Goal: Information Seeking & Learning: Learn about a topic

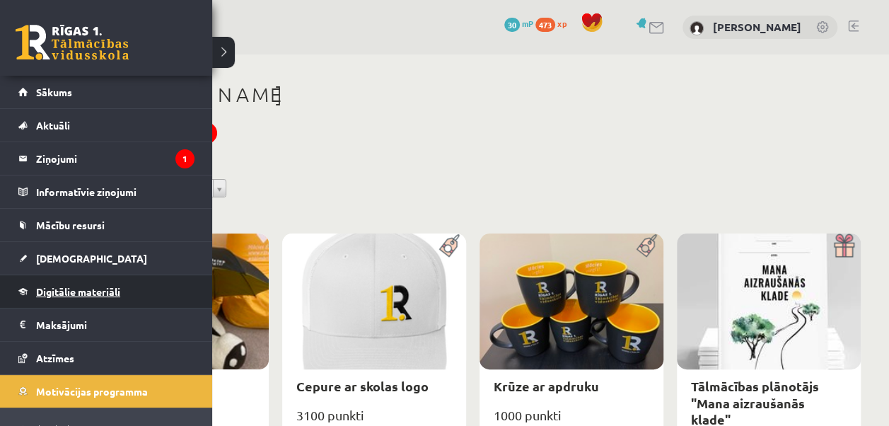
click at [64, 293] on span "Digitālie materiāli" at bounding box center [78, 291] width 84 height 13
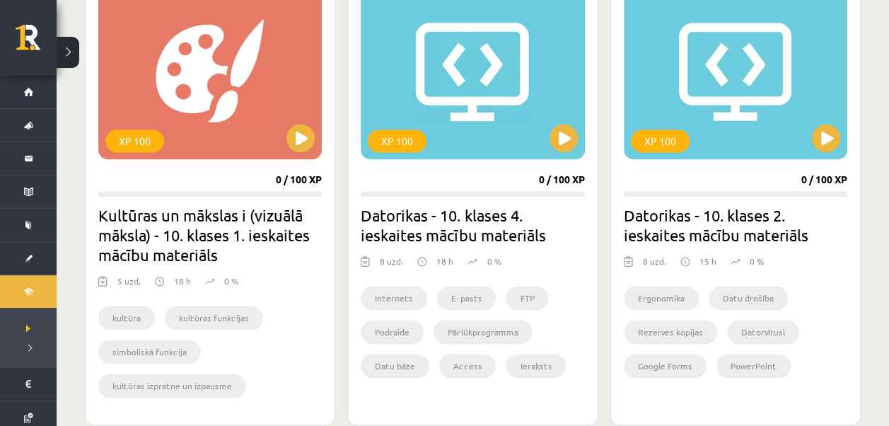
scroll to position [906, 0]
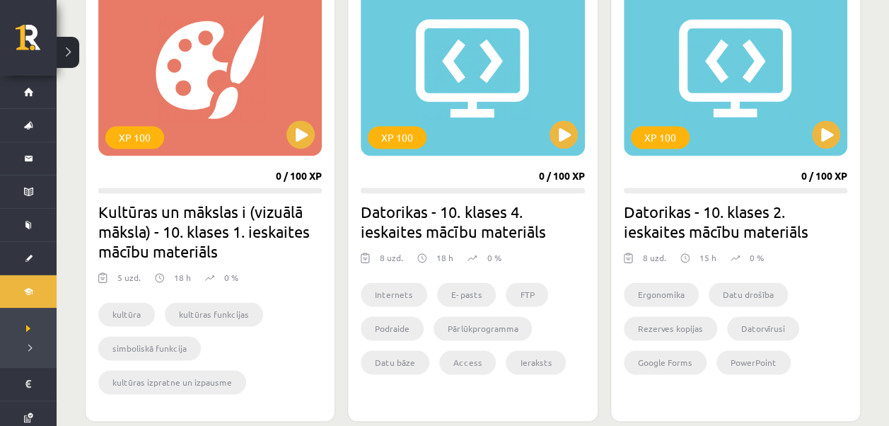
drag, startPoint x: 883, startPoint y: 177, endPoint x: 878, endPoint y: 123, distance: 54.0
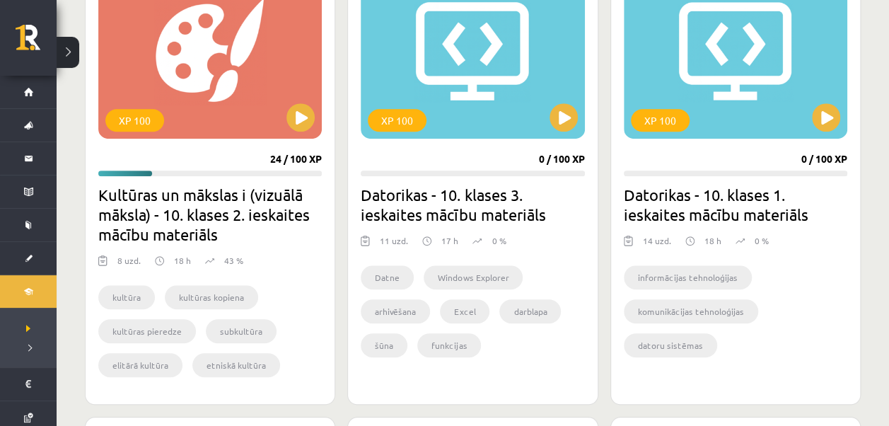
scroll to position [441, 0]
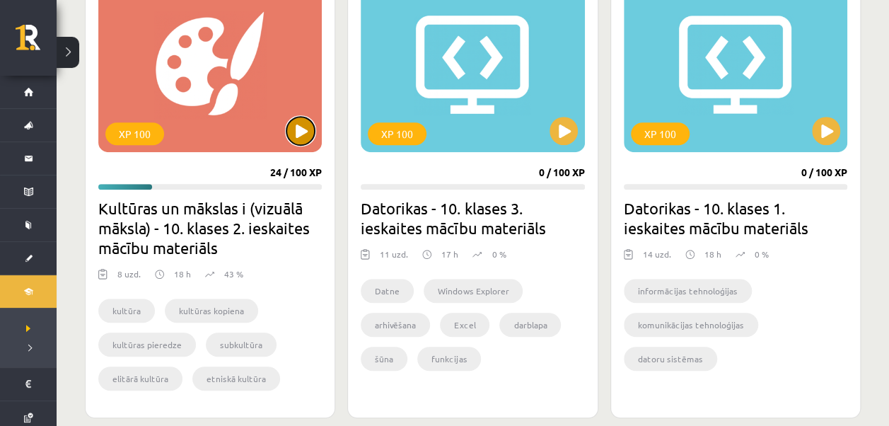
click at [302, 126] on button at bounding box center [300, 131] width 28 height 28
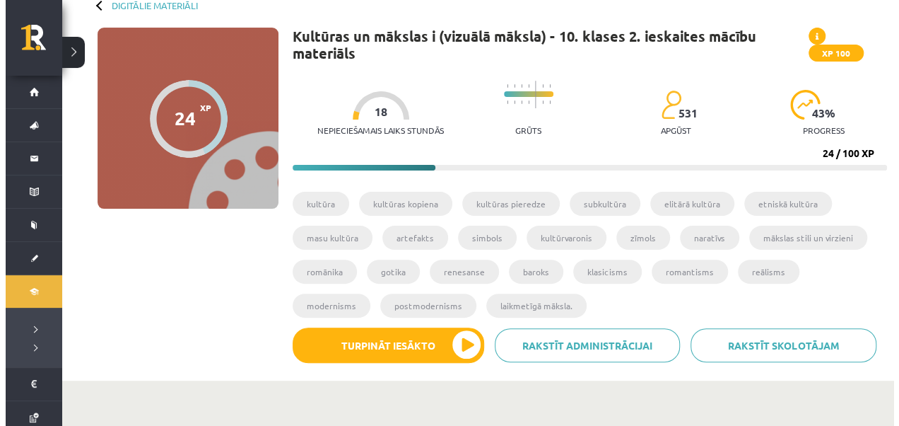
scroll to position [83, 0]
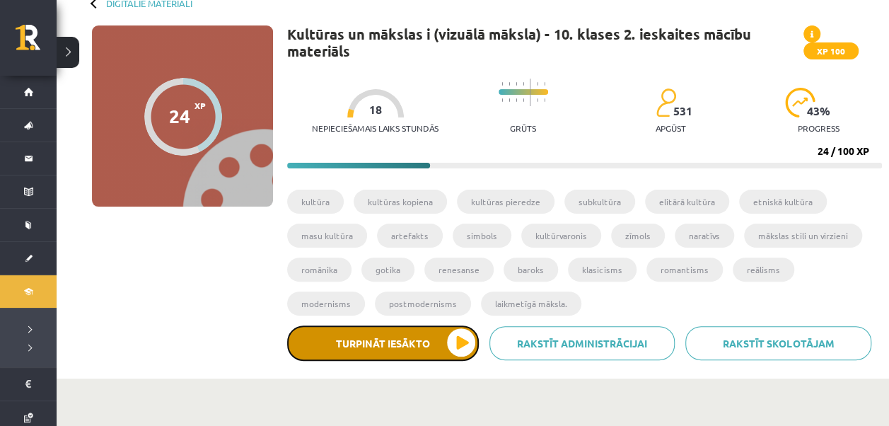
click at [462, 342] on button "Turpināt iesākto" at bounding box center [383, 342] width 192 height 35
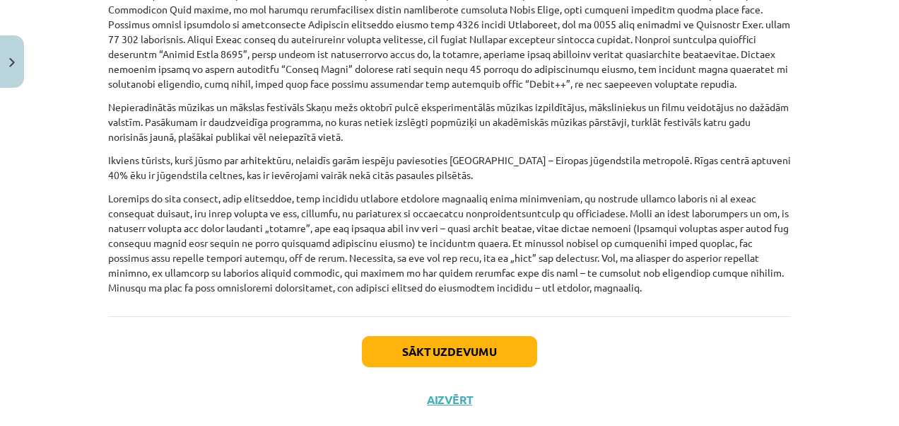
scroll to position [974, 0]
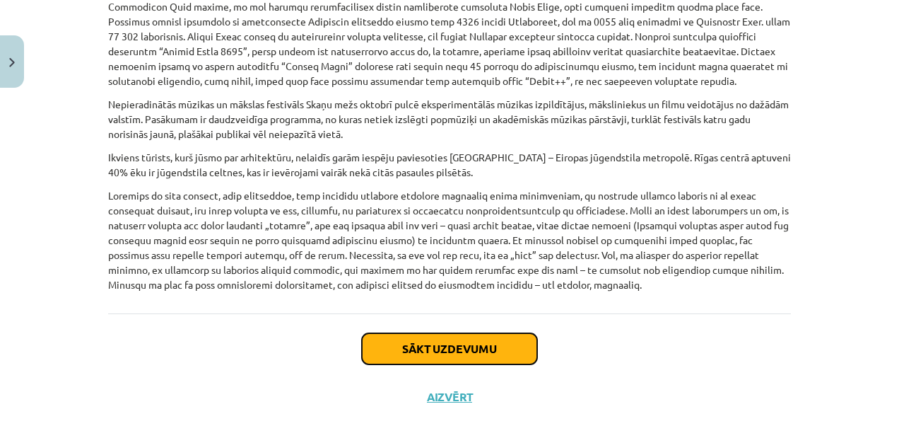
click at [495, 346] on button "Sākt uzdevumu" at bounding box center [449, 348] width 175 height 31
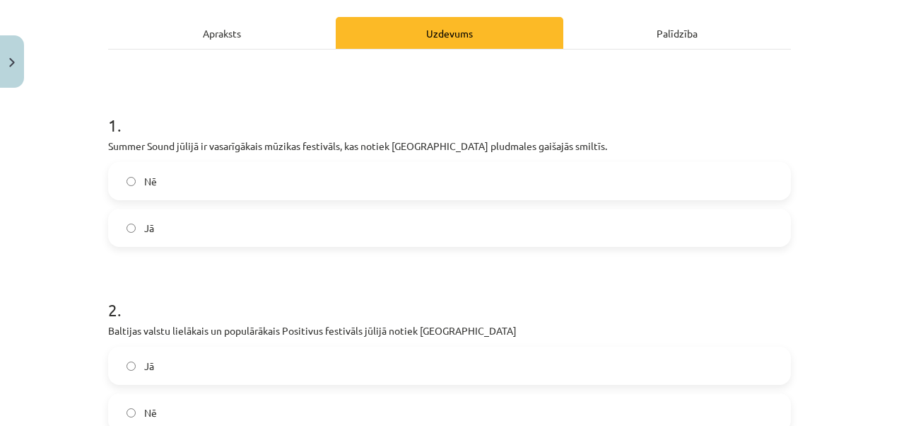
scroll to position [192, 0]
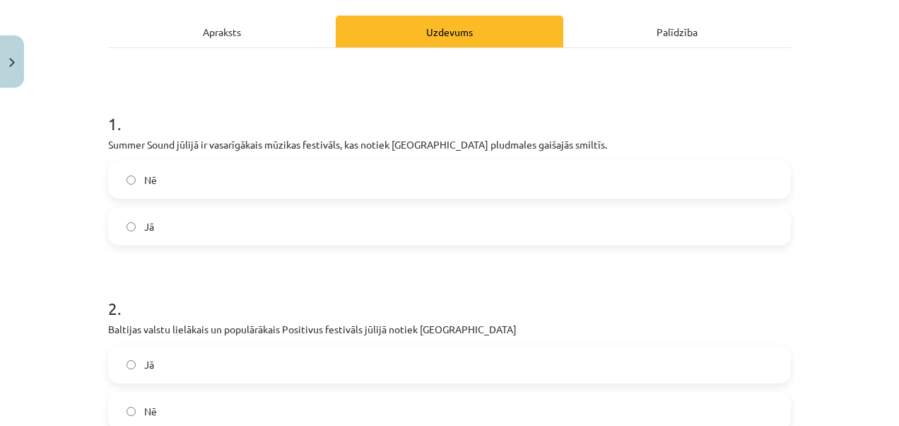
click at [122, 230] on label "Jā" at bounding box center [450, 226] width 680 height 35
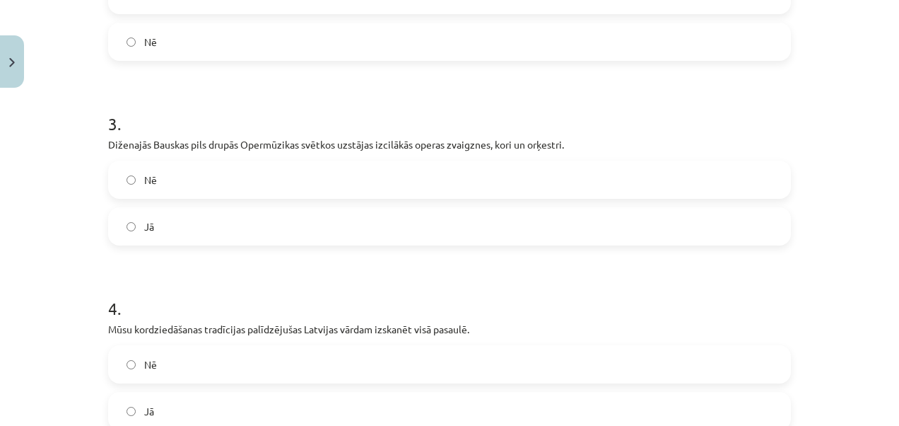
scroll to position [571, 0]
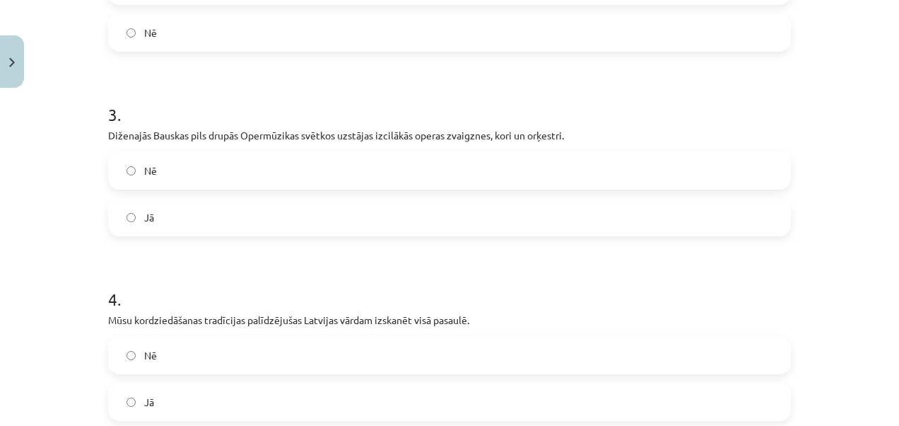
click at [136, 201] on label "Jā" at bounding box center [450, 216] width 680 height 35
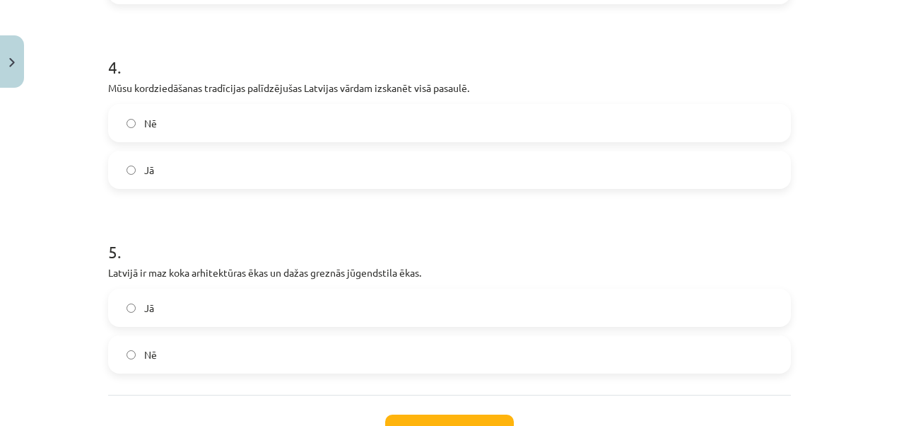
scroll to position [810, 0]
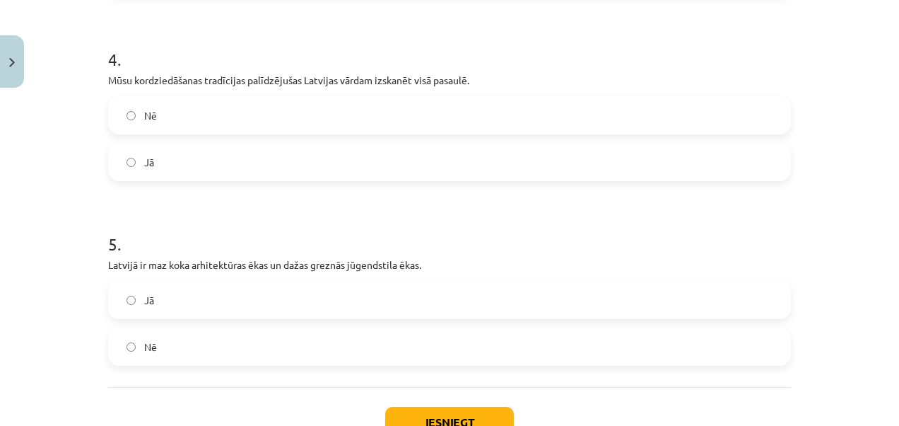
click at [131, 161] on label "Jā" at bounding box center [450, 161] width 680 height 35
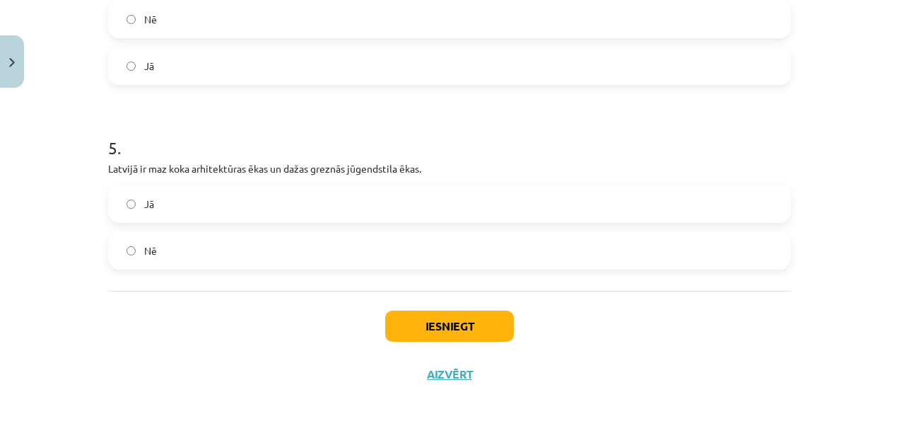
scroll to position [913, 0]
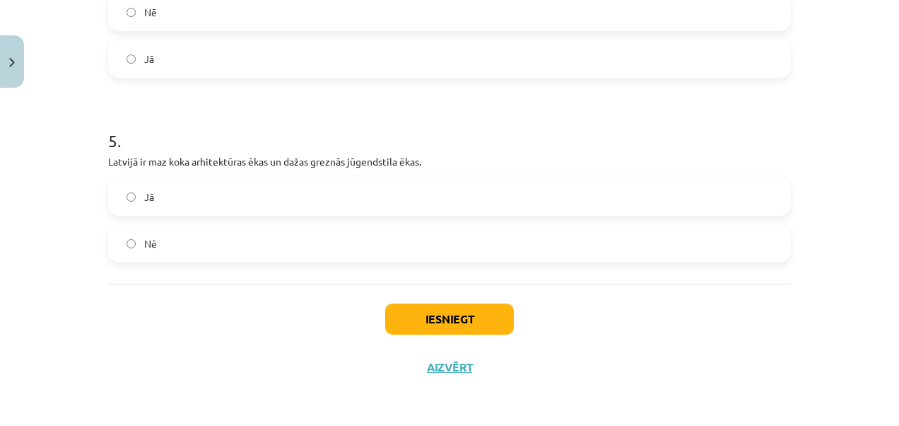
click at [118, 255] on label "Nē" at bounding box center [450, 243] width 680 height 35
click at [477, 323] on button "Iesniegt" at bounding box center [449, 318] width 129 height 31
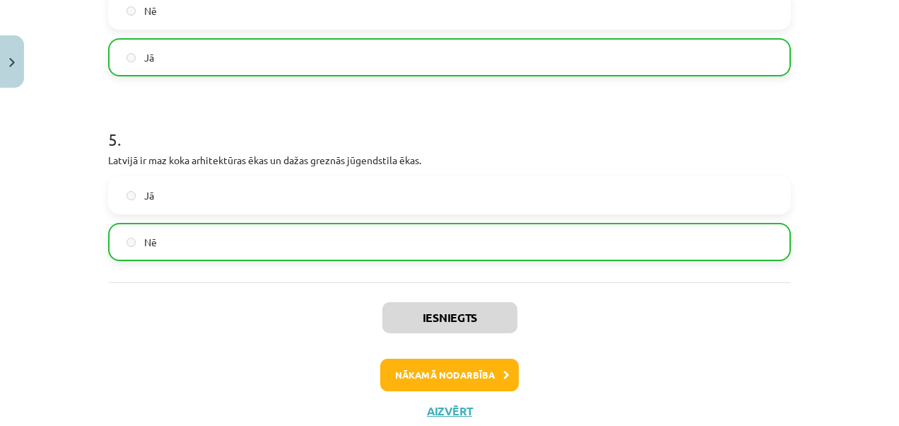
scroll to position [957, 0]
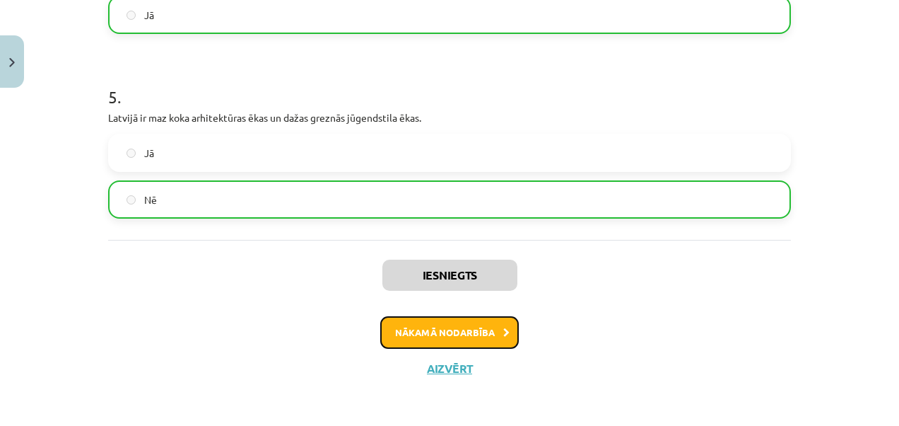
click at [491, 329] on button "Nākamā nodarbība" at bounding box center [449, 332] width 139 height 33
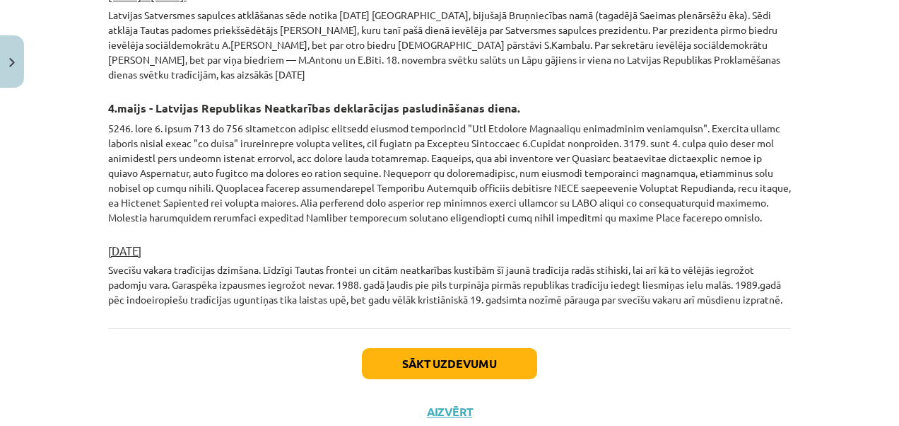
scroll to position [2490, 0]
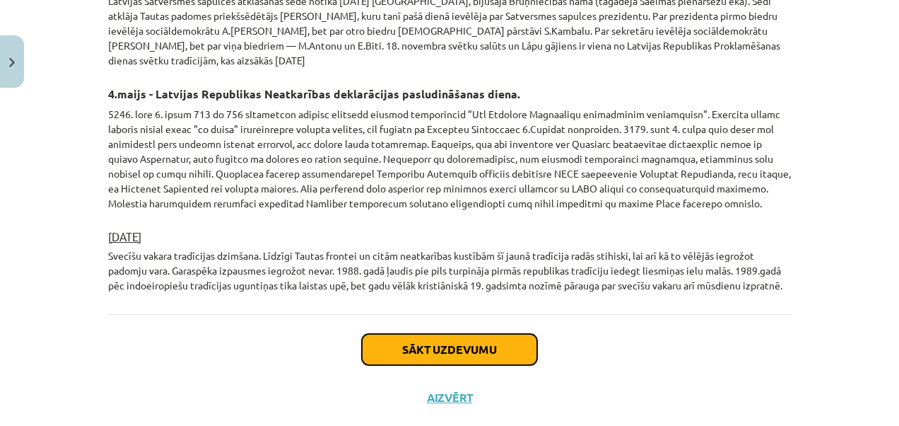
click at [481, 334] on button "Sākt uzdevumu" at bounding box center [449, 349] width 175 height 31
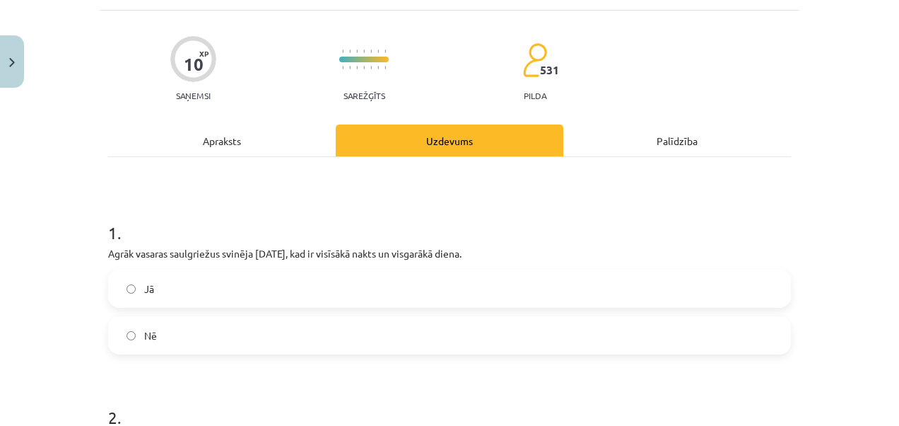
scroll to position [35, 0]
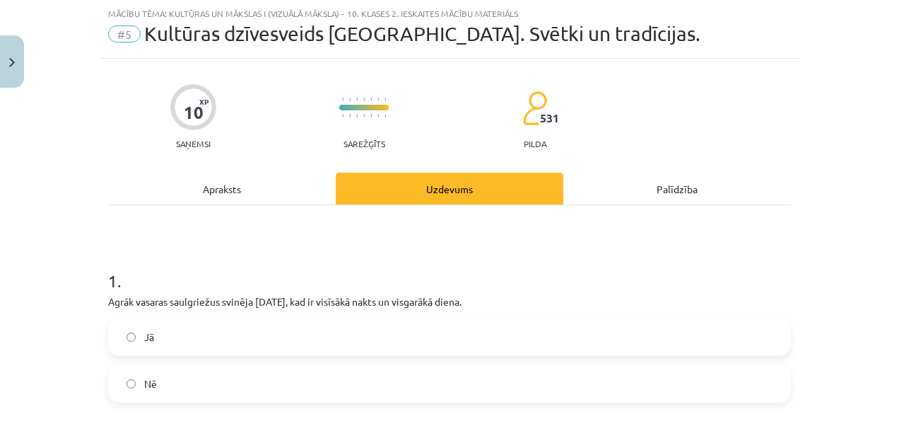
click at [113, 341] on label "Jā" at bounding box center [450, 336] width 680 height 35
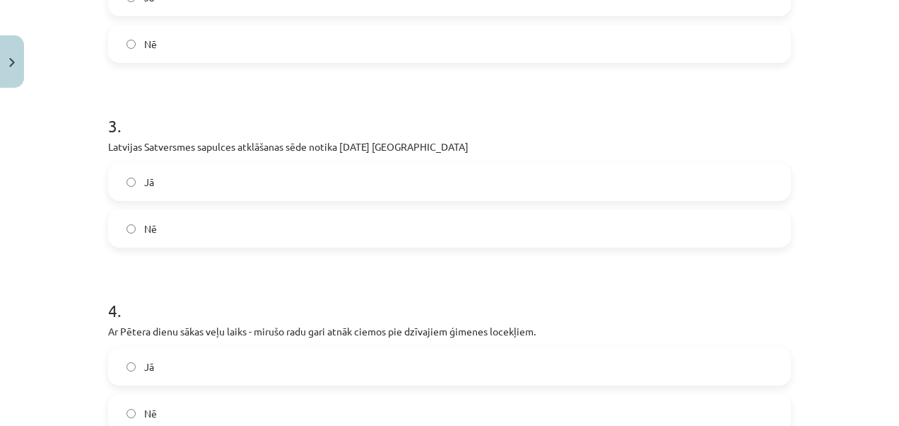
scroll to position [561, 0]
click at [374, 143] on p "Latvijas Satversmes sapulces atklāšanas sēde notika 1920. gada 8. maijā Rīgā" at bounding box center [449, 144] width 683 height 15
drag, startPoint x: 374, startPoint y: 143, endPoint x: 342, endPoint y: 141, distance: 31.8
click at [342, 141] on p "Latvijas Satversmes sapulces atklāšanas sēde notika 1920. gada 8. maijā Rīgā" at bounding box center [449, 144] width 683 height 15
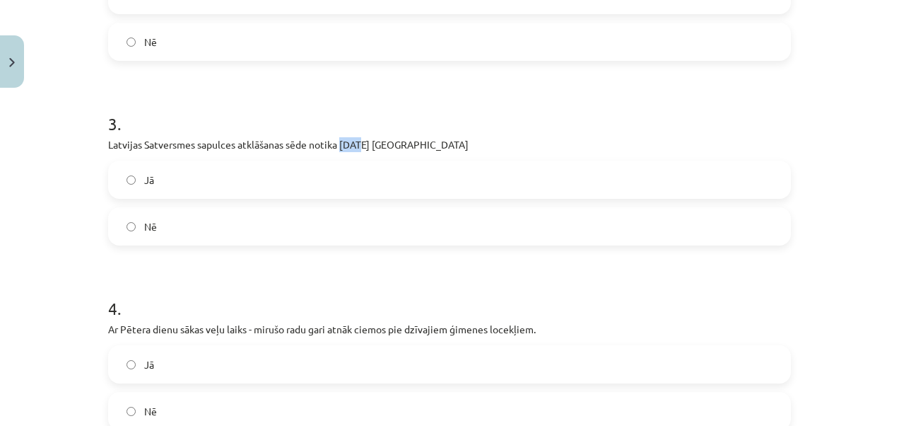
click at [342, 141] on p "Latvijas Satversmes sapulces atklāšanas sēde notika 1920. gada 8. maijā Rīgā" at bounding box center [449, 144] width 683 height 15
drag, startPoint x: 342, startPoint y: 141, endPoint x: 305, endPoint y: 140, distance: 36.8
click at [305, 140] on p "Latvijas Satversmes sapulces atklāšanas sēde notika 1920. gada 8. maijā Rīgā" at bounding box center [449, 144] width 683 height 15
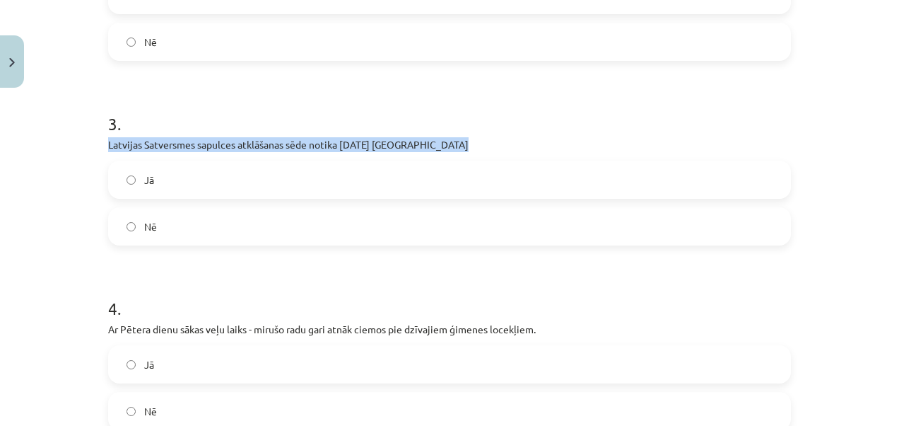
copy div "Latvijas Satversmes sapulces atklāšanas sēde notika 1920. gada 8. maijā Rīgā"
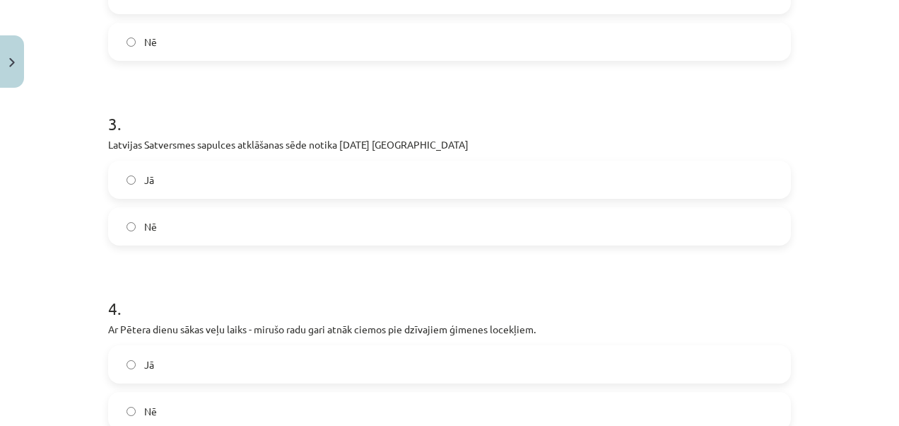
click at [751, 322] on p "Ar Pētera dienu sākas veļu laiks - mirušo radu gari atnāk ciemos pie dzīvajiem …" at bounding box center [449, 329] width 683 height 15
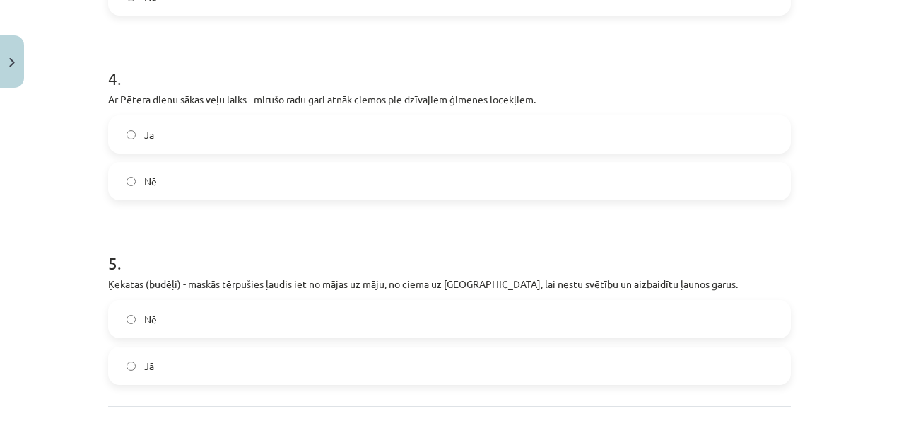
scroll to position [804, 0]
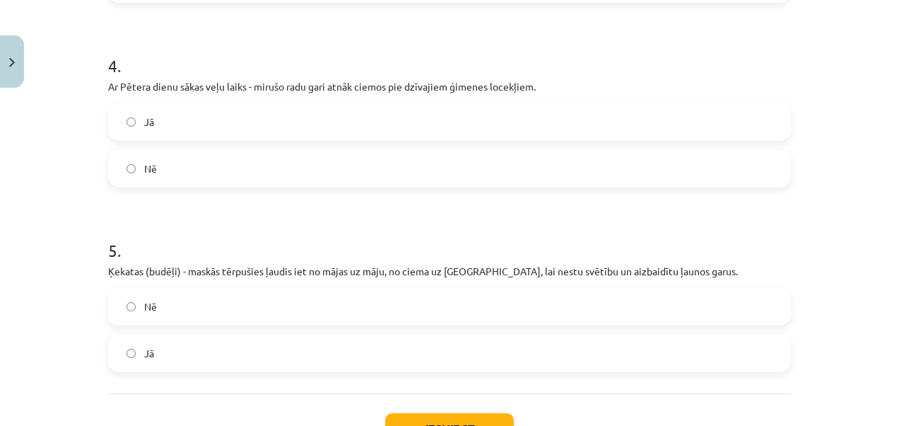
click at [134, 168] on label "Nē" at bounding box center [450, 168] width 680 height 35
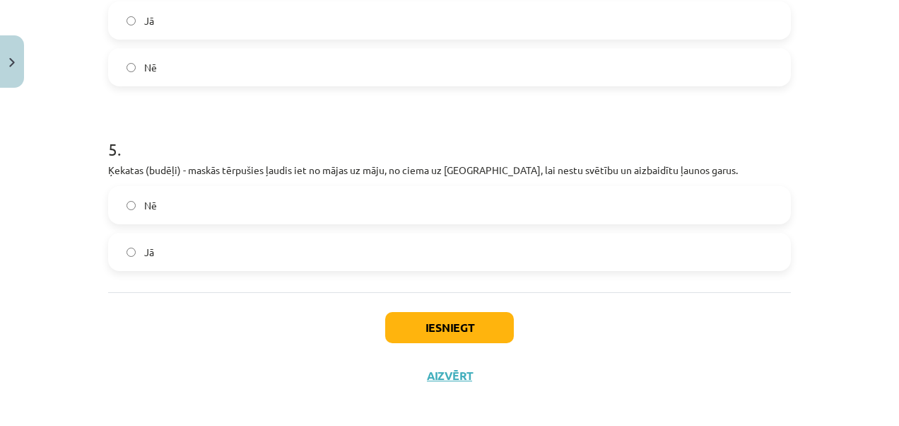
scroll to position [906, 0]
click at [163, 252] on label "Jā" at bounding box center [450, 250] width 680 height 35
click at [449, 322] on button "Iesniegt" at bounding box center [449, 325] width 129 height 31
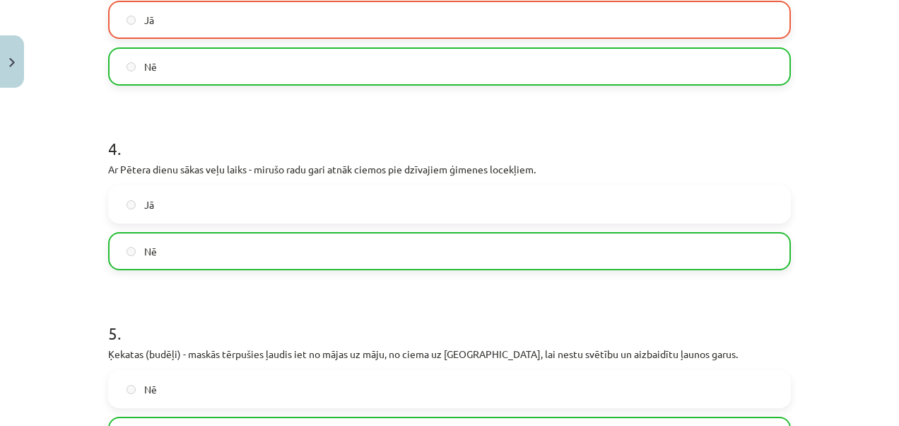
scroll to position [957, 0]
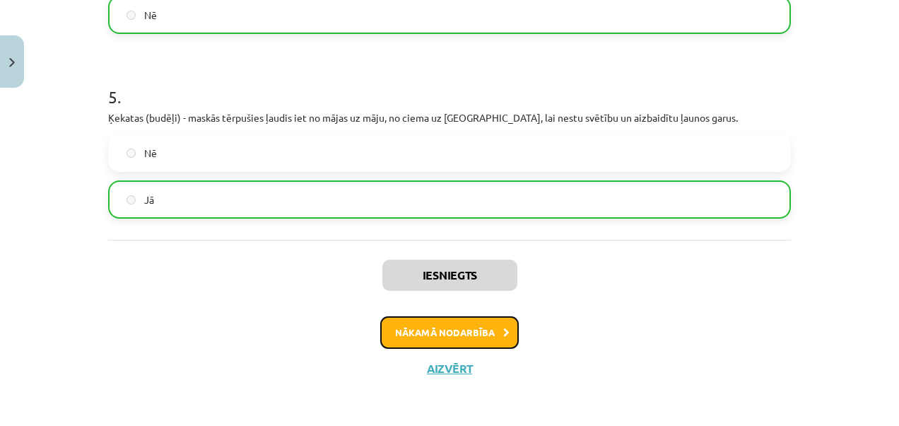
click at [493, 329] on button "Nākamā nodarbība" at bounding box center [449, 332] width 139 height 33
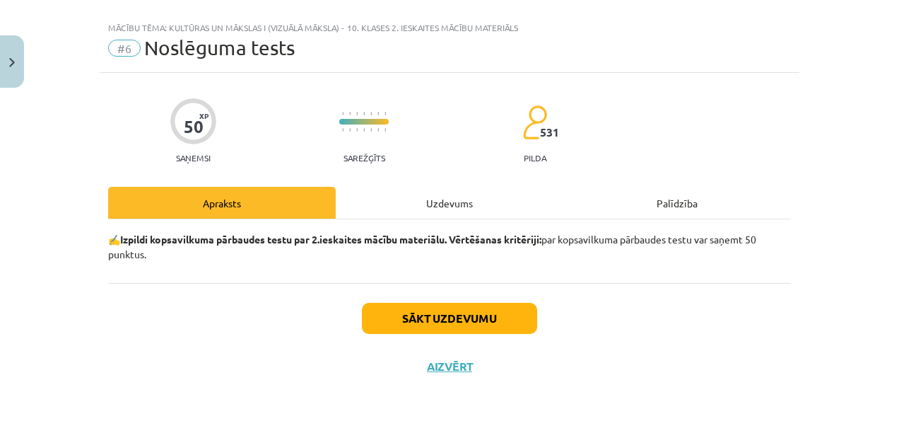
scroll to position [21, 0]
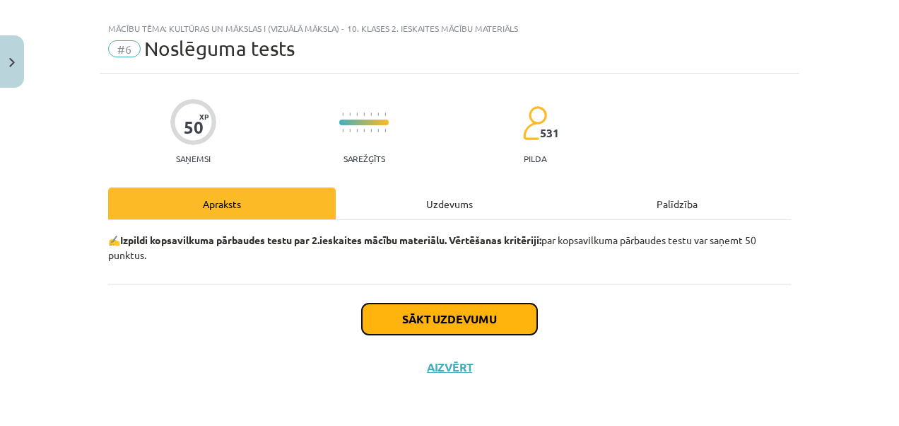
click at [469, 311] on button "Sākt uzdevumu" at bounding box center [449, 318] width 175 height 31
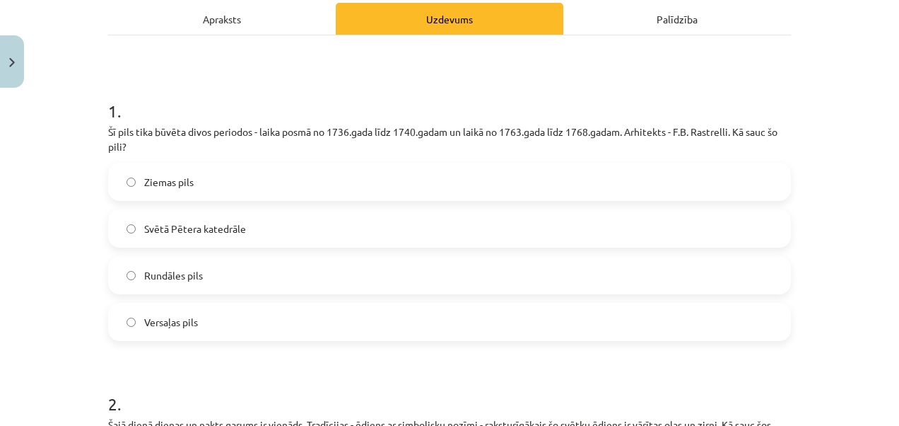
scroll to position [280, 0]
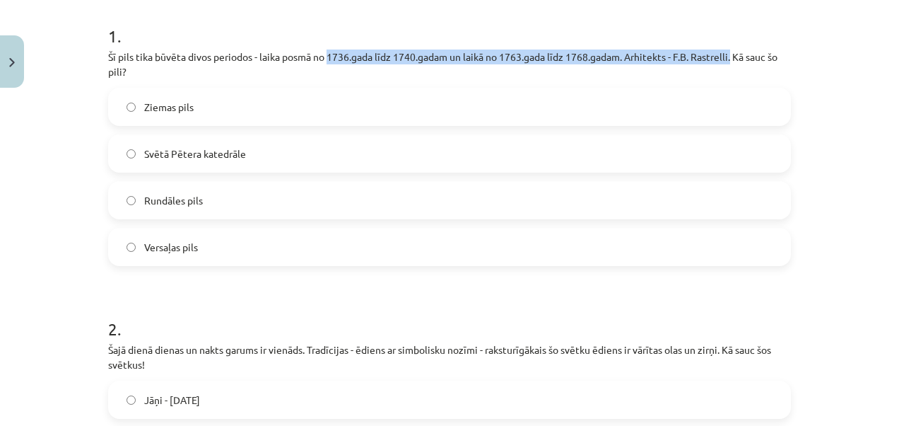
drag, startPoint x: 327, startPoint y: 57, endPoint x: 734, endPoint y: 61, distance: 407.3
click at [734, 61] on p "Šī pils tika būvēta divos periodos - laika posmā no 1736.gada līdz 1740.gadam u…" at bounding box center [449, 64] width 683 height 30
copy p "1736.gada līdz 1740.gadam un laikā no 1763.gada līdz 1768.gadam. Arhitekts - F.…"
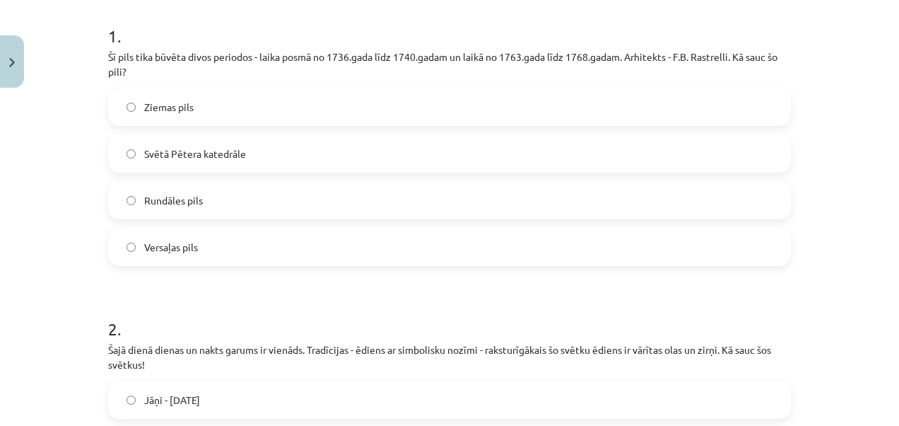
click at [805, 177] on div "Mācību tēma: Kultūras un mākslas i (vizuālā māksla) - 10. klases 2. ieskaites m…" at bounding box center [449, 213] width 899 height 426
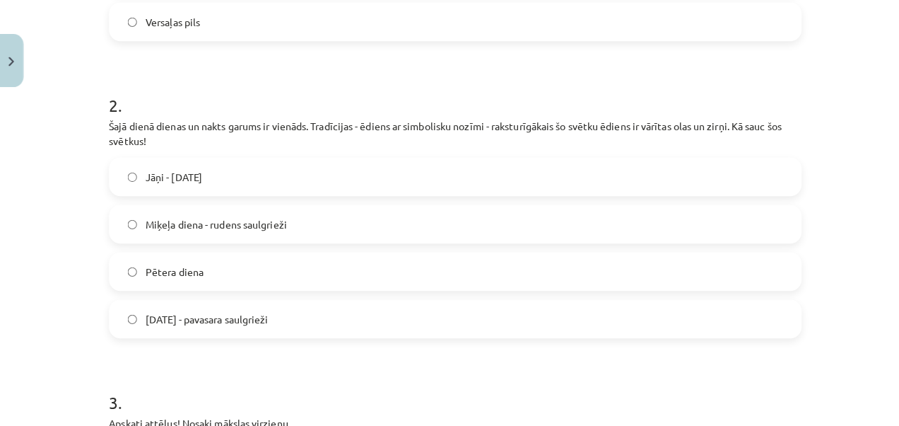
scroll to position [505, 0]
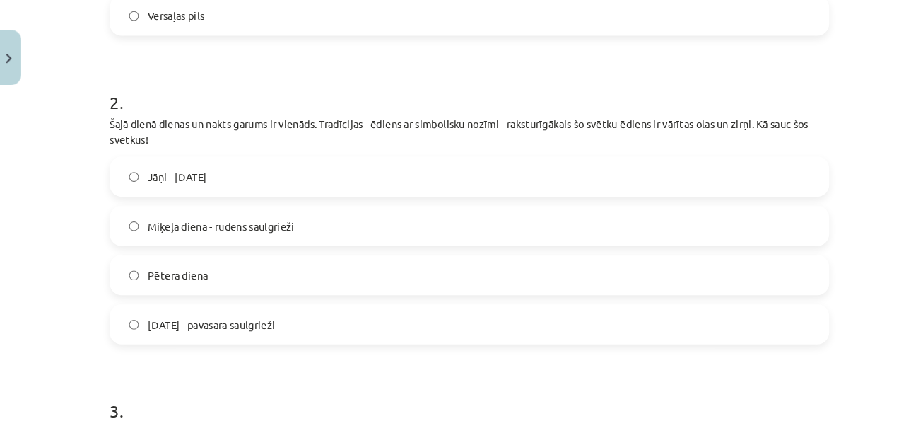
click at [298, 124] on p "Šajā dienā dienas un nakts garums ir vienāds. Tradīcijas - ēdiens ar simbolisku…" at bounding box center [449, 132] width 683 height 30
drag, startPoint x: 298, startPoint y: 124, endPoint x: 98, endPoint y: 117, distance: 200.9
copy p "Šajā dienā dienas un nakts garums ir vienāds."
click at [27, 267] on div "Mācību tēma: Kultūras un mākslas i (vizuālā māksla) - 10. klases 2. ieskaites m…" at bounding box center [449, 213] width 899 height 426
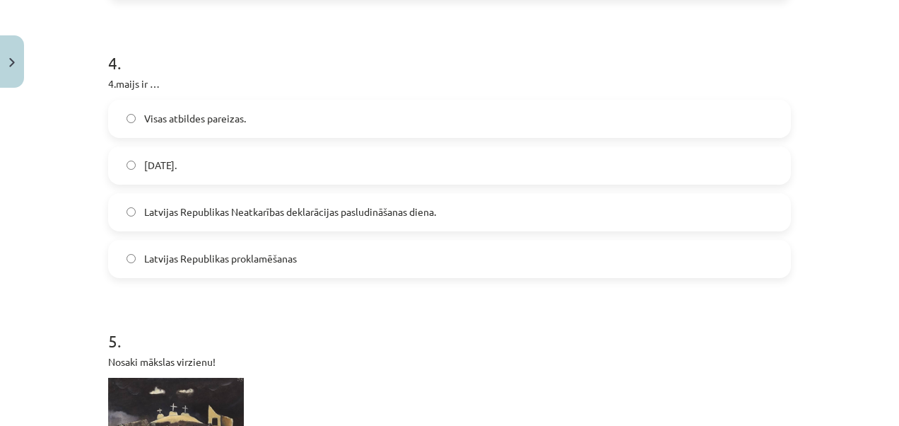
scroll to position [1198, 0]
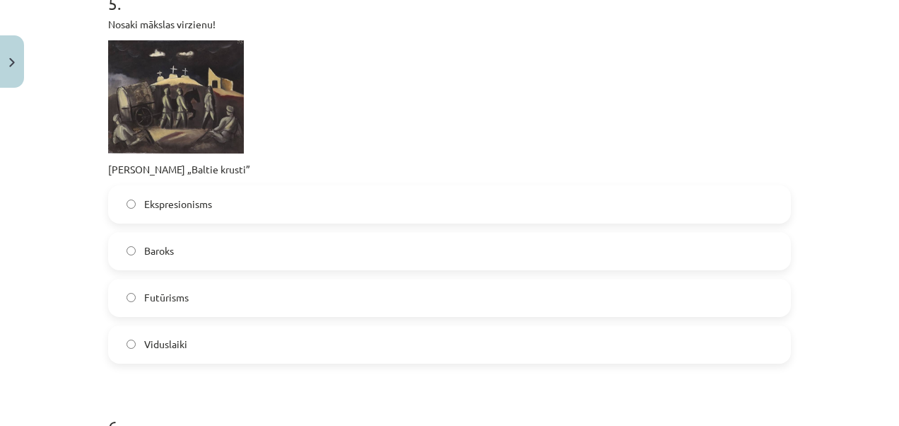
scroll to position [1524, 0]
drag, startPoint x: 98, startPoint y: 161, endPoint x: 250, endPoint y: 171, distance: 152.3
click at [250, 171] on div "50 XP Saņemsi Sarežģīts 531 pilda Apraksts Uzdevums Palīdzība 1 . Šī pils tika …" at bounding box center [450, 334] width 700 height 3528
copy p "Jāzeps Grosvalds „Baltie krusti”"
click at [64, 225] on div "Mācību tēma: Kultūras un mākslas i (vizuālā māksla) - 10. klases 2. ieskaites m…" at bounding box center [449, 213] width 899 height 426
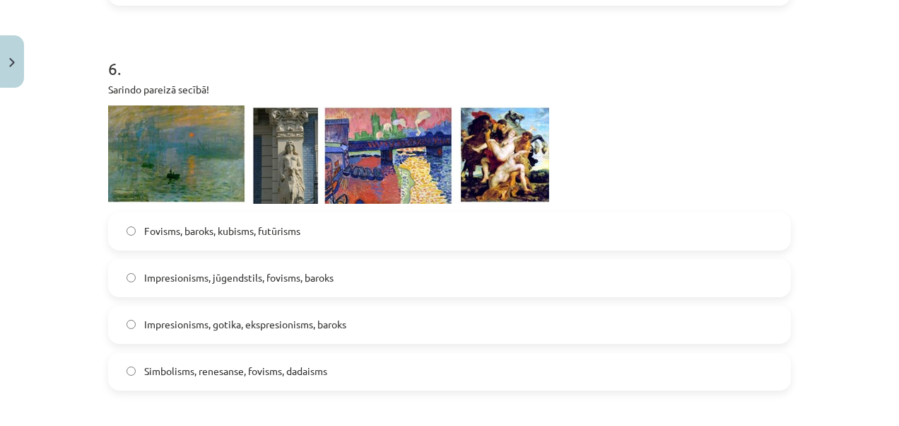
scroll to position [1911, 0]
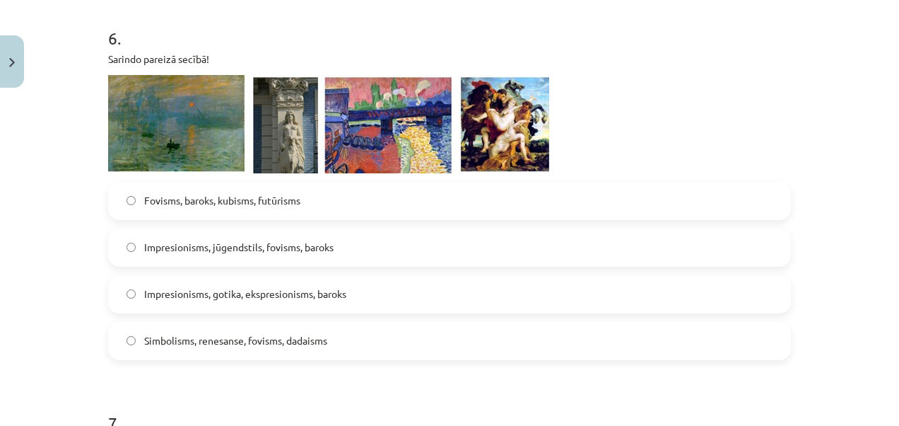
click at [132, 249] on label "Impresionisms, jūgendstils, fovisms, baroks" at bounding box center [450, 247] width 680 height 35
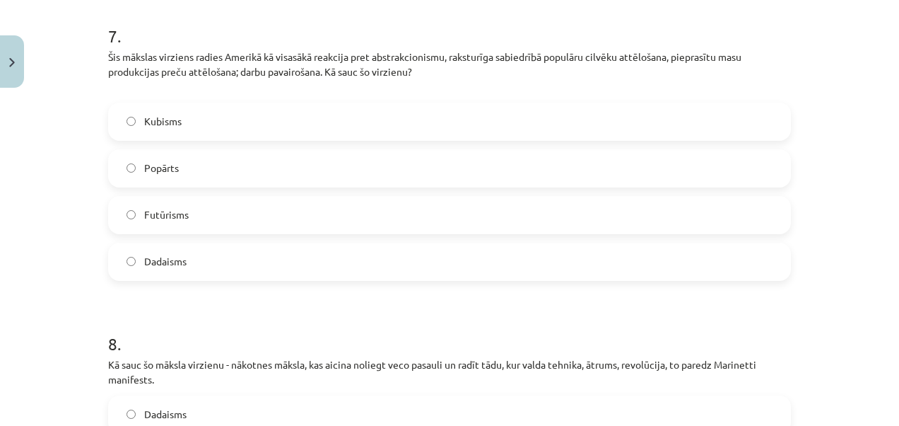
scroll to position [2315, 0]
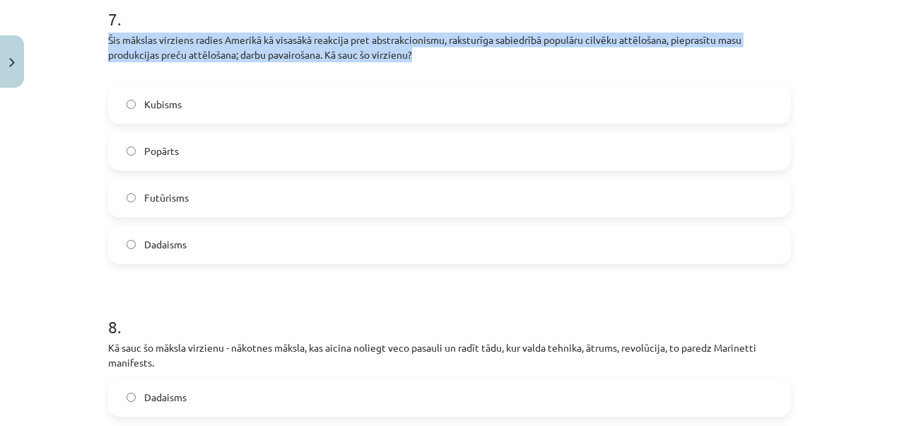
drag, startPoint x: 102, startPoint y: 38, endPoint x: 447, endPoint y: 47, distance: 345.1
copy p "Šis mākslas virziens radies Amerikā kā visasākā reakcija pret abstrakcionismu, …"
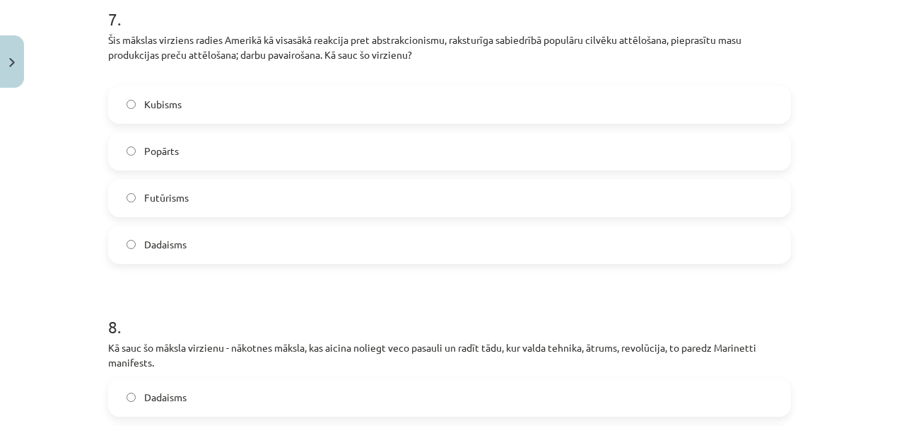
click at [38, 179] on div "Mācību tēma: Kultūras un mākslas i (vizuālā māksla) - 10. klases 2. ieskaites m…" at bounding box center [449, 213] width 899 height 426
click at [129, 140] on label "Popārts" at bounding box center [450, 151] width 680 height 35
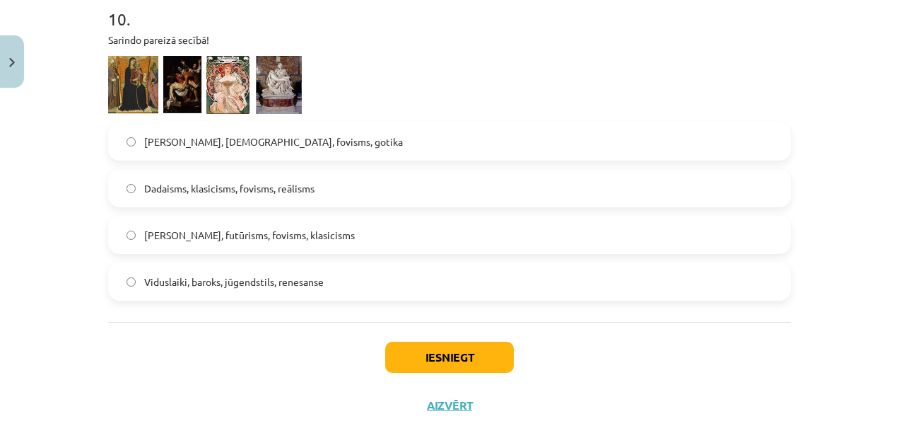
scroll to position [3198, 0]
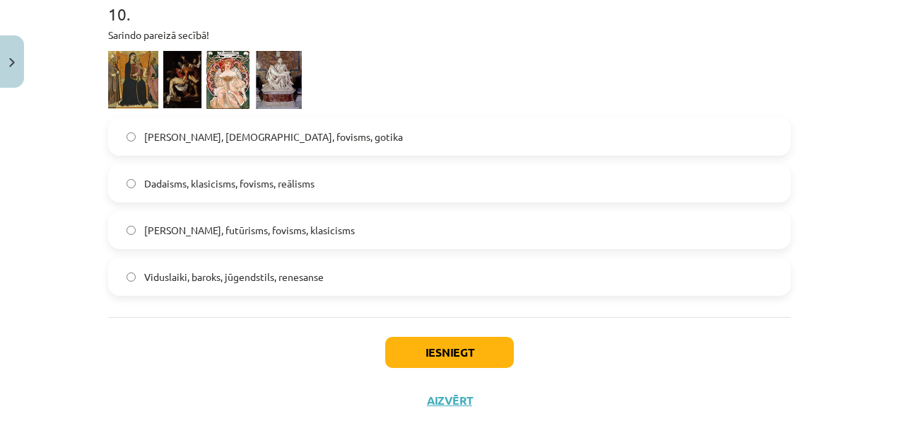
click at [130, 77] on img at bounding box center [205, 80] width 194 height 59
click at [421, 356] on button "Iesniegt" at bounding box center [449, 352] width 129 height 31
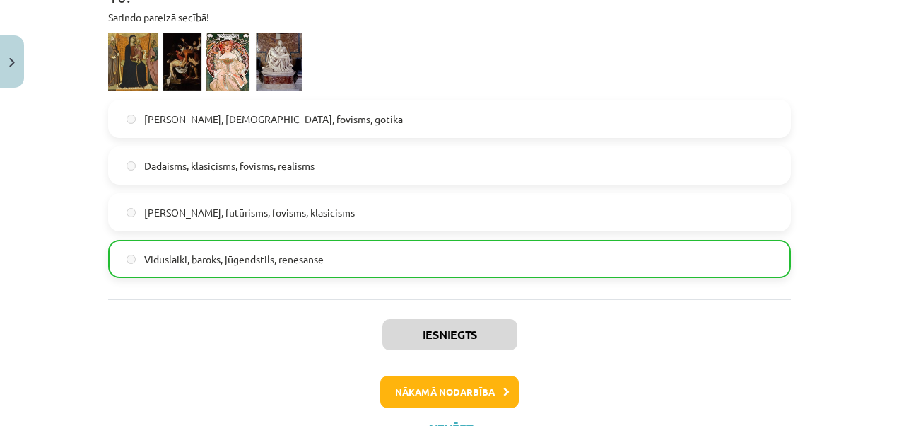
scroll to position [3276, 0]
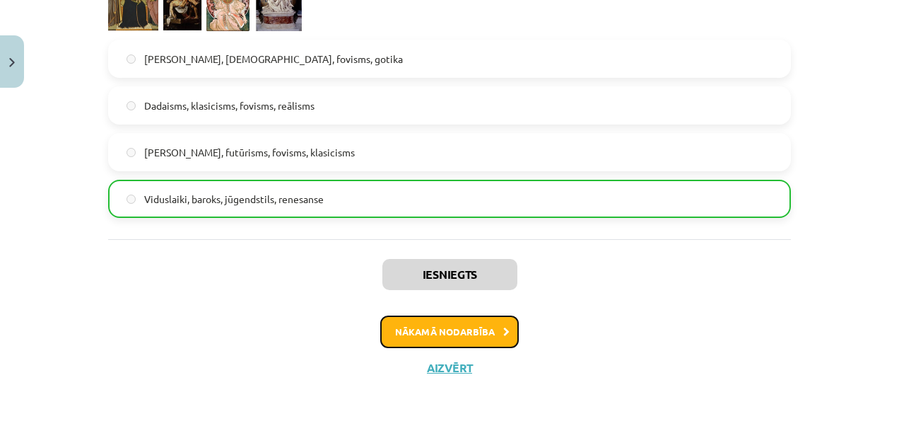
click at [488, 329] on button "Nākamā nodarbība" at bounding box center [449, 331] width 139 height 33
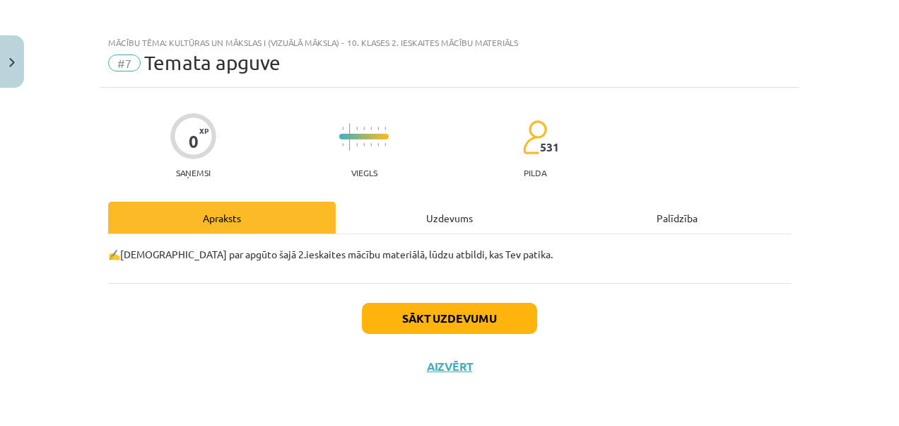
scroll to position [6, 0]
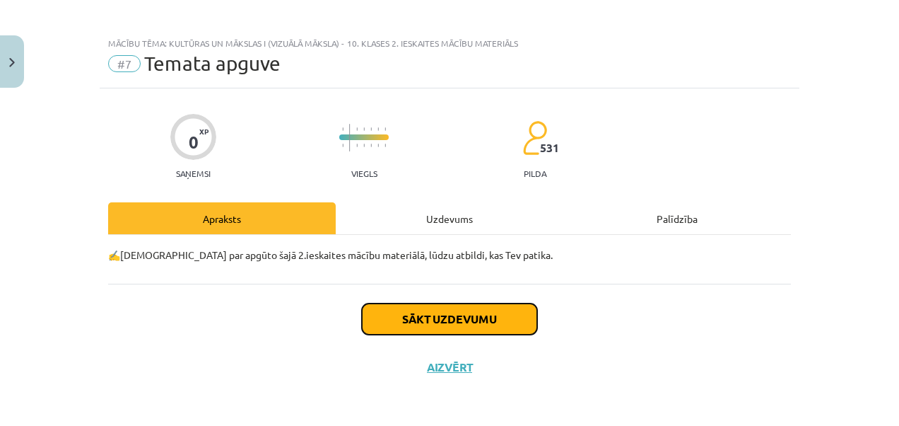
click at [469, 317] on button "Sākt uzdevumu" at bounding box center [449, 318] width 175 height 31
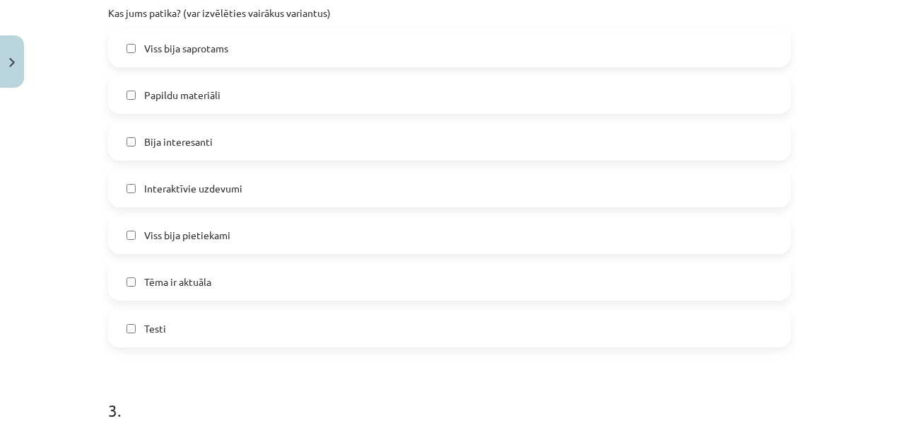
scroll to position [750, 0]
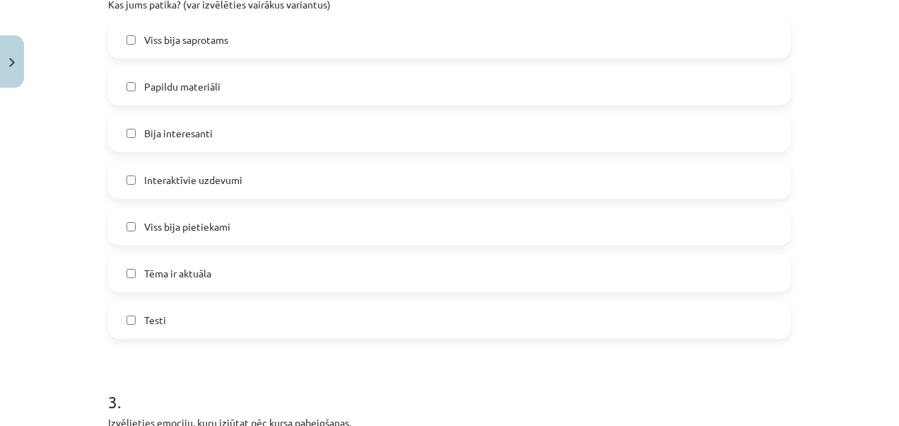
click at [148, 43] on span "Viss bija saprotams" at bounding box center [186, 40] width 84 height 15
click at [174, 185] on span "Interaktīvie uzdevumi" at bounding box center [193, 180] width 98 height 15
click at [193, 226] on span "Viss bija pietiekami" at bounding box center [187, 226] width 86 height 15
click at [572, 317] on label "Testi" at bounding box center [450, 319] width 680 height 35
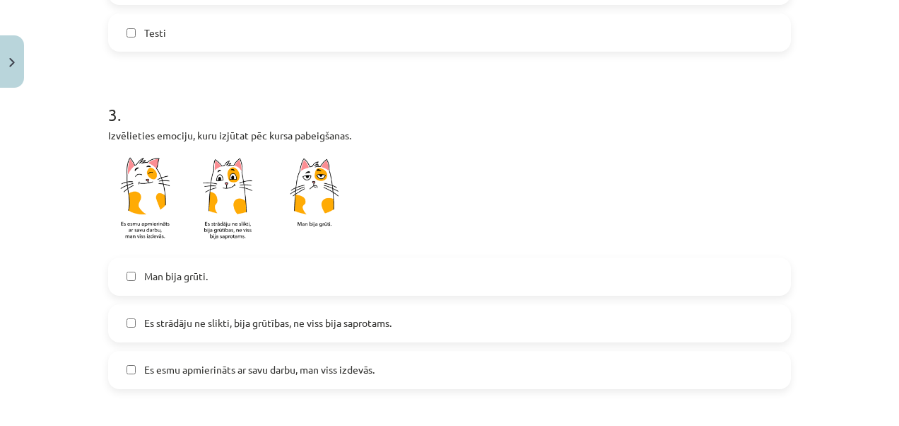
scroll to position [1080, 0]
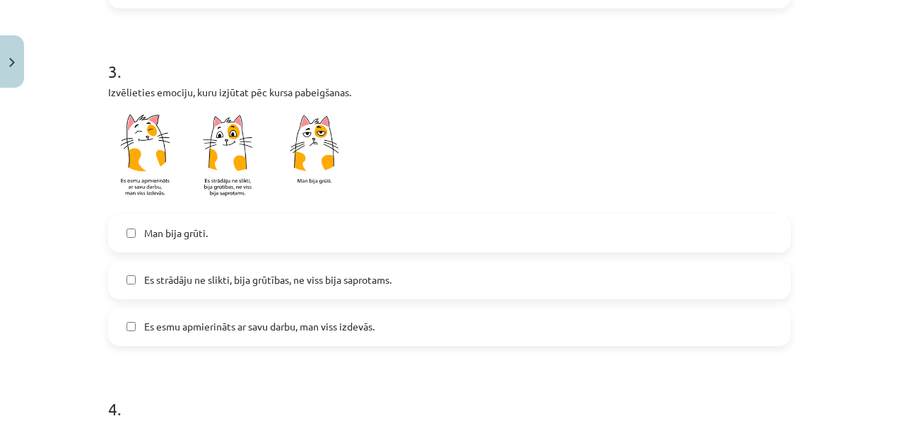
click at [197, 332] on span "Es esmu apmierināts ar savu darbu, man viss izdevās." at bounding box center [259, 326] width 230 height 15
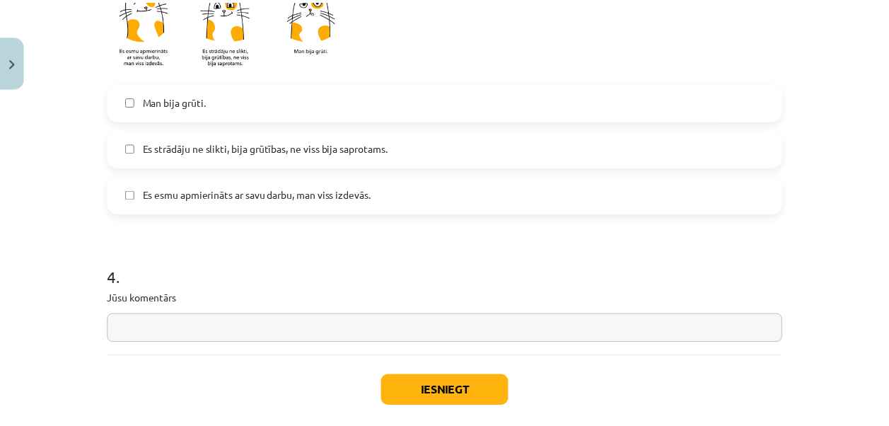
scroll to position [1284, 0]
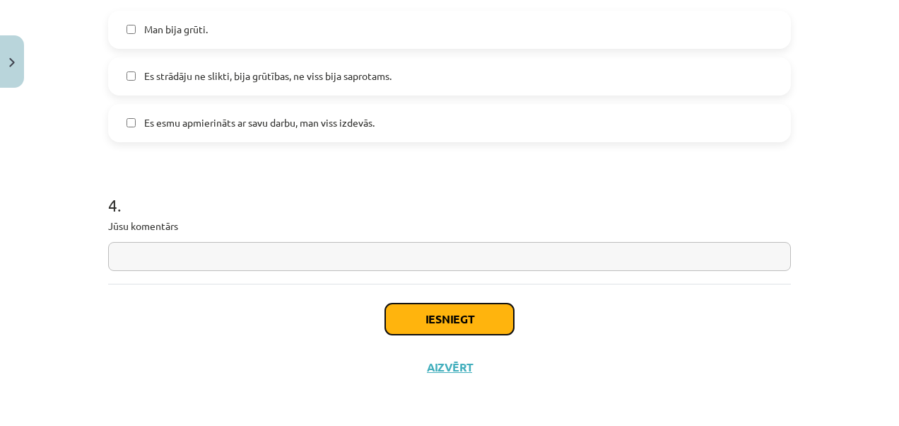
click at [475, 317] on button "Iesniegt" at bounding box center [449, 318] width 129 height 31
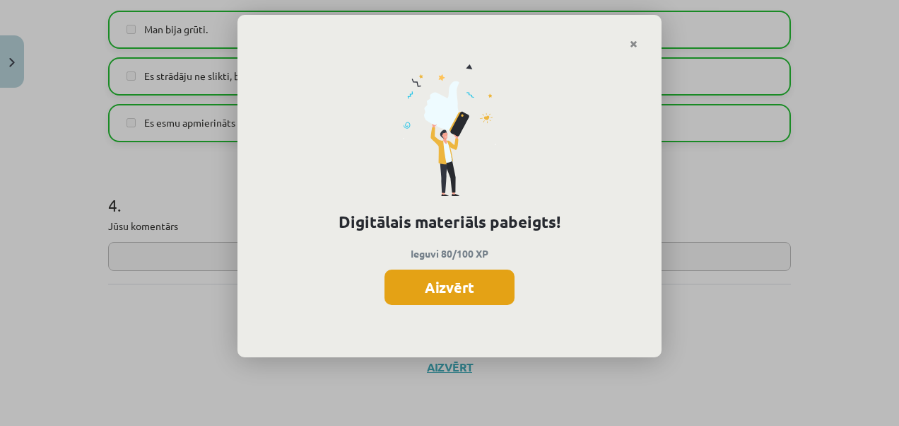
click at [467, 277] on button "Aizvērt" at bounding box center [450, 286] width 130 height 35
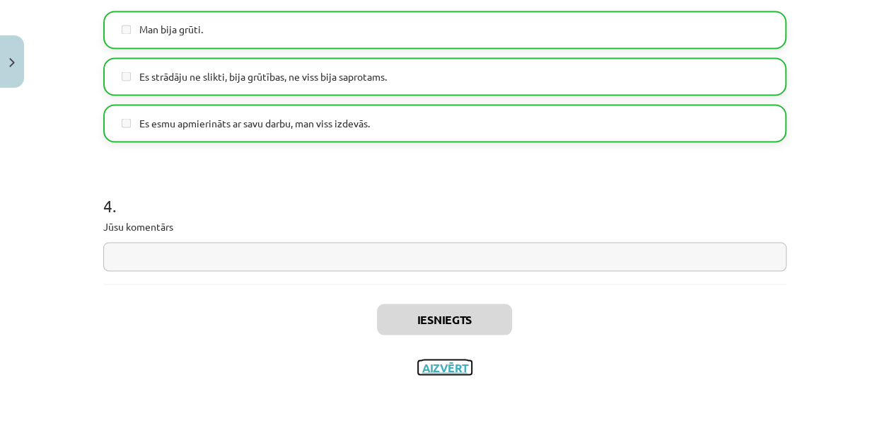
click at [436, 365] on button "Aizvērt" at bounding box center [445, 367] width 54 height 14
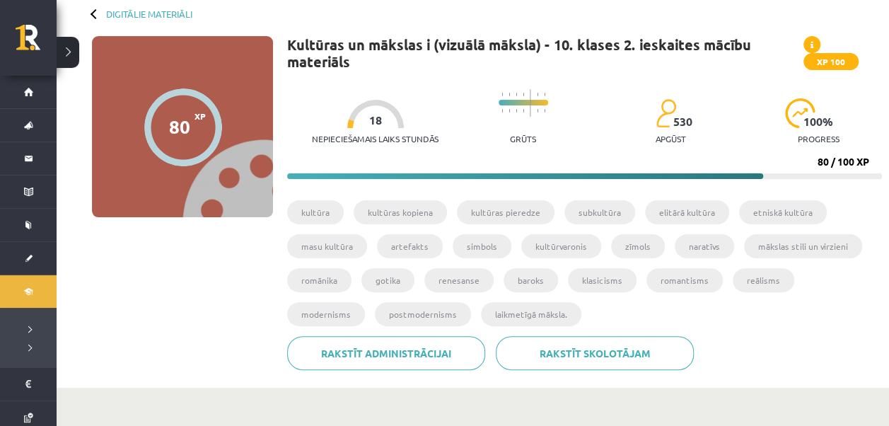
scroll to position [0, 0]
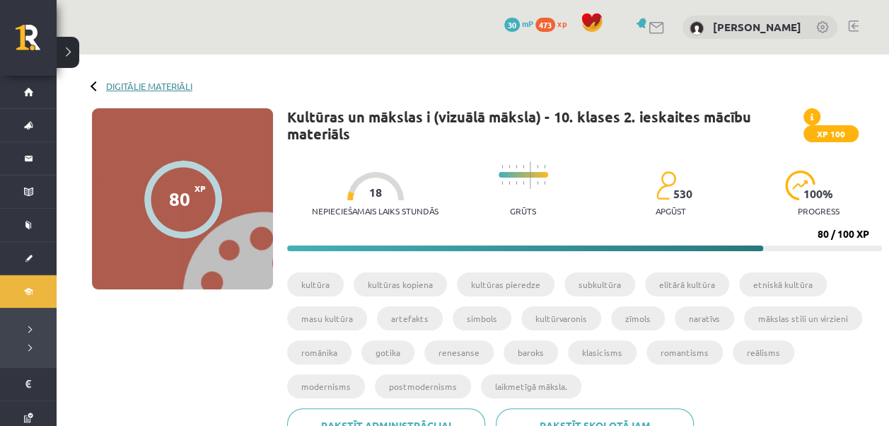
click at [144, 83] on link "Digitālie materiāli" at bounding box center [149, 86] width 86 height 11
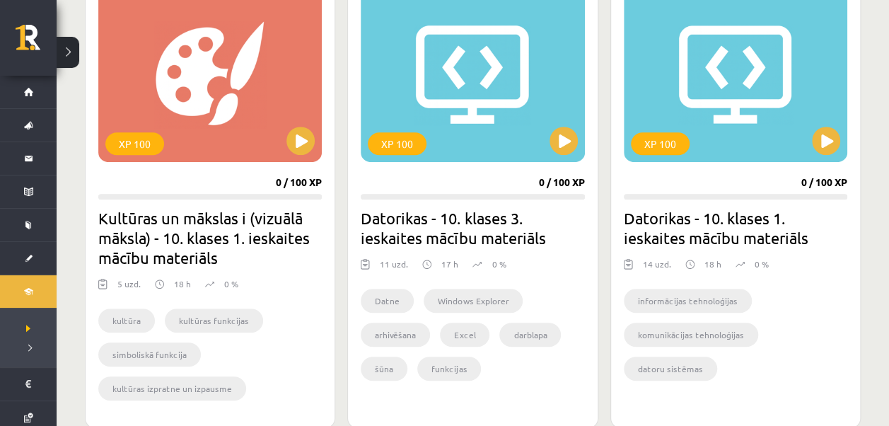
scroll to position [411, 0]
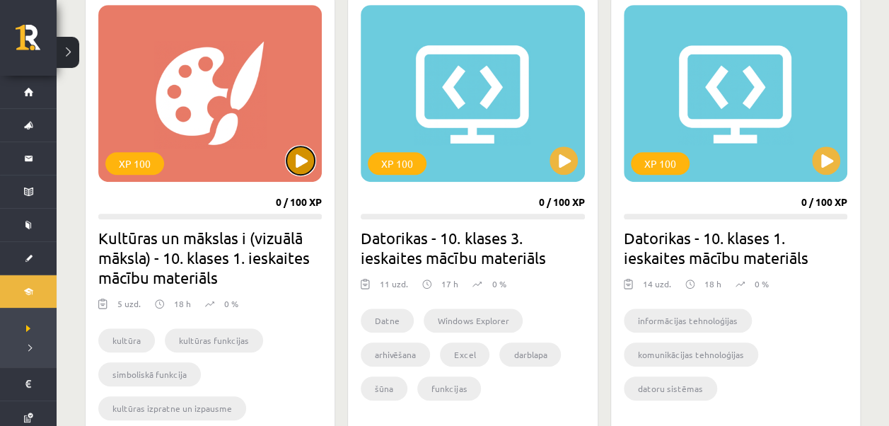
click at [305, 153] on button at bounding box center [300, 160] width 28 height 28
